Goal: Navigation & Orientation: Find specific page/section

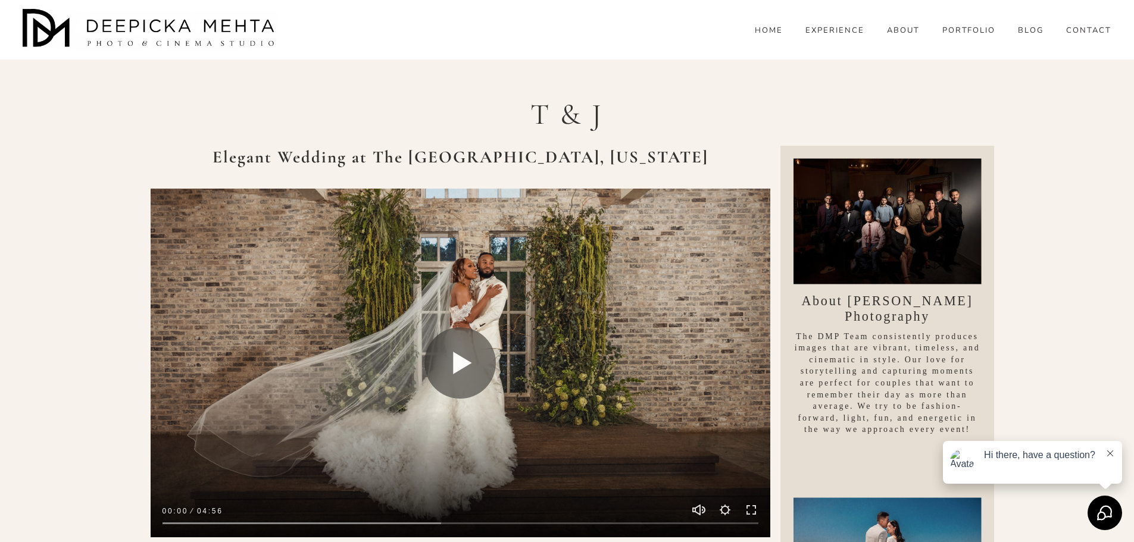
drag, startPoint x: 805, startPoint y: 126, endPoint x: 800, endPoint y: 134, distance: 9.1
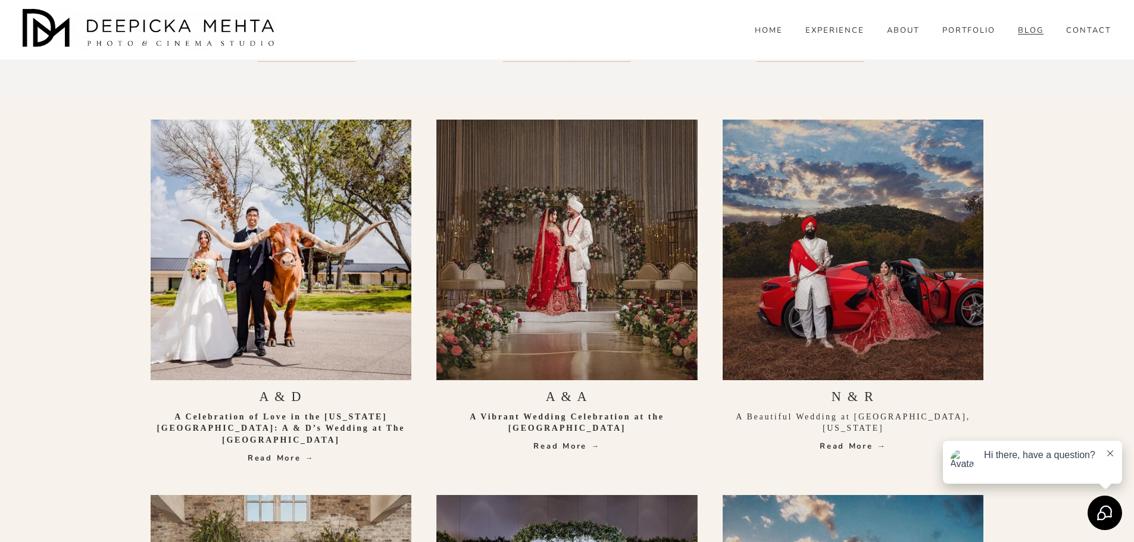
scroll to position [417, 0]
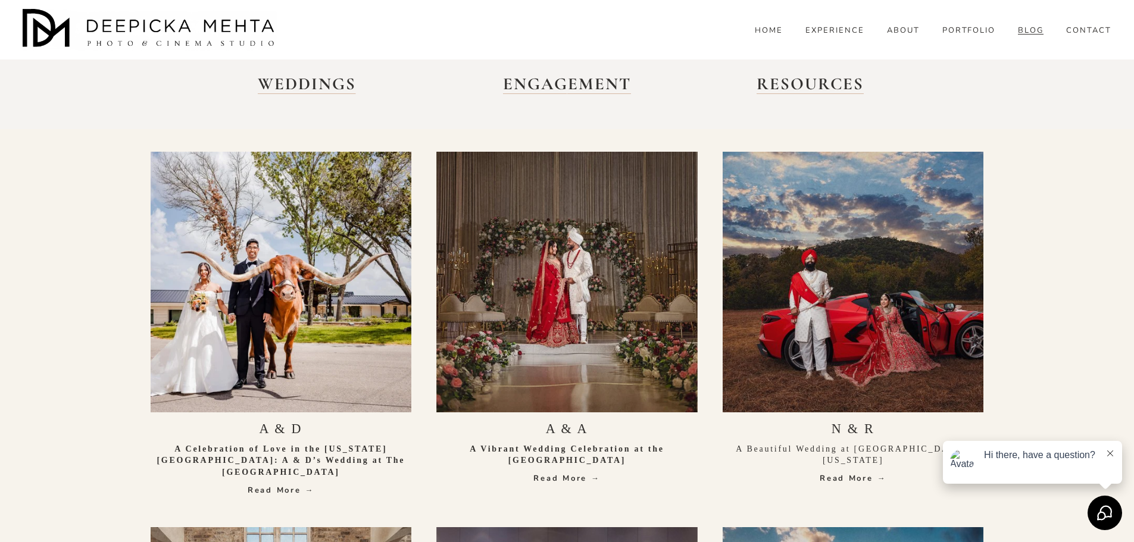
click at [578, 469] on div "A & A A Vibrant Wedding Celebration at the New Braunfels Civic Center Read More…" at bounding box center [566, 452] width 261 height 63
click at [587, 481] on link "Read More →" at bounding box center [566, 479] width 261 height 12
